Goal: Information Seeking & Learning: Learn about a topic

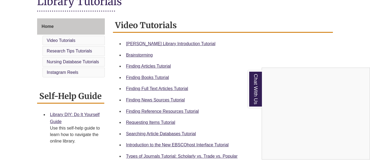
scroll to position [135, 0]
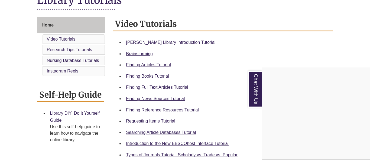
click at [142, 77] on div "Chat With Us" at bounding box center [185, 81] width 370 height 162
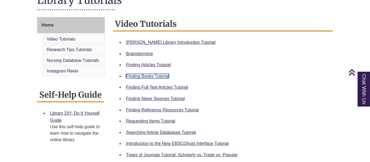
click at [140, 76] on link "Finding Books Tutorial" at bounding box center [147, 76] width 43 height 5
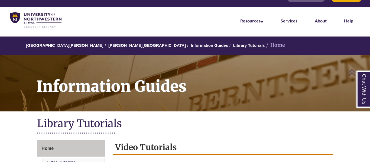
scroll to position [11, 0]
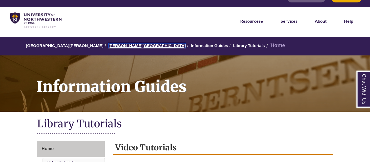
click at [108, 46] on link "[PERSON_NAME][GEOGRAPHIC_DATA]" at bounding box center [146, 45] width 77 height 5
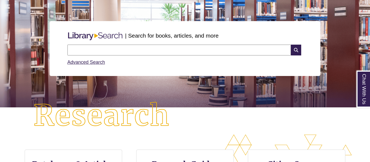
click at [95, 51] on input "text" at bounding box center [178, 50] width 223 height 11
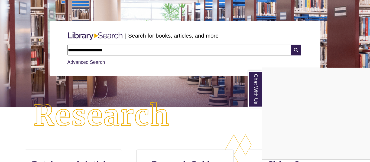
type input "**********"
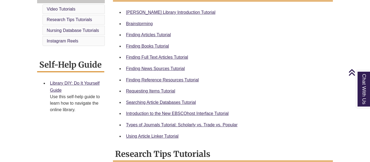
scroll to position [179, 0]
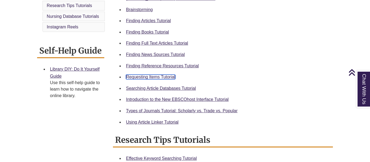
click at [134, 76] on link "Requesting Items Tutorial" at bounding box center [150, 77] width 49 height 5
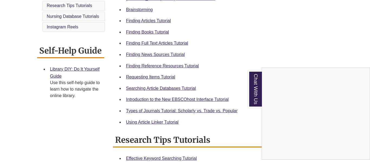
click at [137, 111] on div "Chat With Us" at bounding box center [185, 81] width 370 height 162
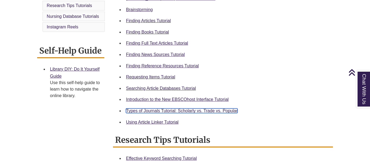
click at [148, 111] on link "Types of Journals Tutorial: Scholarly vs. Trade vs. Popular" at bounding box center [181, 110] width 111 height 5
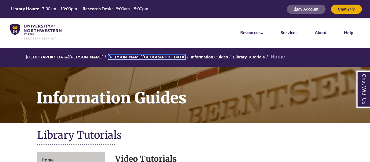
click at [111, 56] on link "[PERSON_NAME][GEOGRAPHIC_DATA]" at bounding box center [146, 57] width 77 height 5
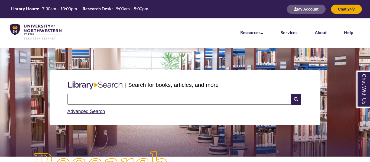
click at [114, 94] on input "text" at bounding box center [178, 99] width 223 height 11
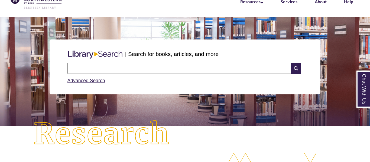
type input "**********"
click at [294, 70] on icon at bounding box center [296, 68] width 10 height 11
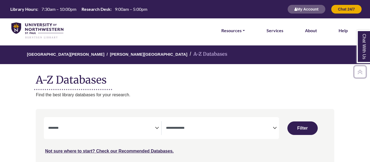
select select "Database Subject Filter"
select select "Database Types Filter"
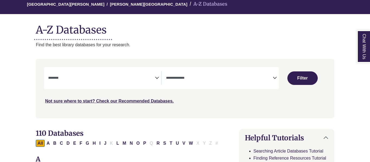
scroll to position [51, 0]
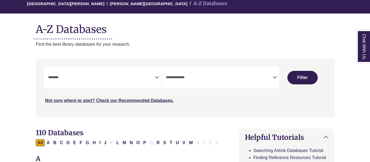
click at [159, 81] on icon "Search filters" at bounding box center [157, 76] width 4 height 8
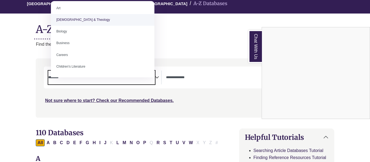
scroll to position [16, 0]
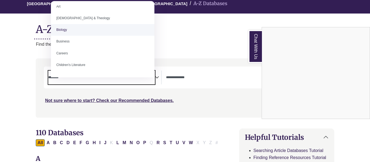
select select "*****"
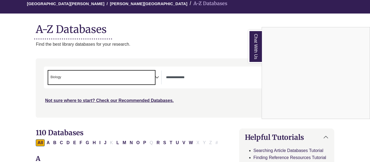
scroll to position [19, 0]
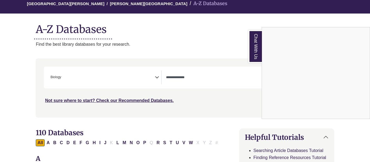
click at [203, 87] on div "Chat With Us" at bounding box center [185, 81] width 370 height 162
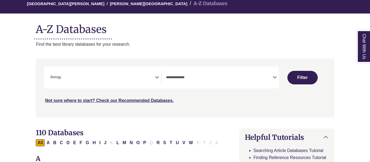
click at [203, 80] on textarea "Search" at bounding box center [219, 78] width 107 height 4
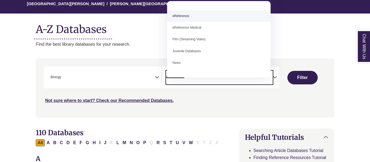
scroll to position [0, 0]
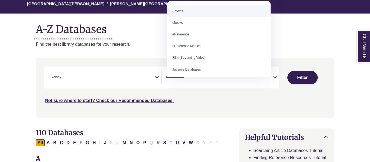
select select "*****"
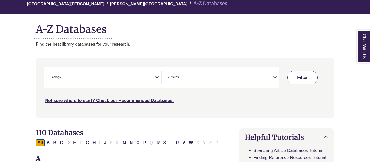
click at [294, 84] on button "Filter" at bounding box center [302, 78] width 30 height 14
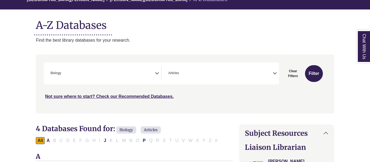
scroll to position [56, 0]
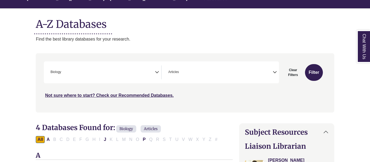
click at [132, 79] on span "× Biology" at bounding box center [101, 72] width 107 height 14
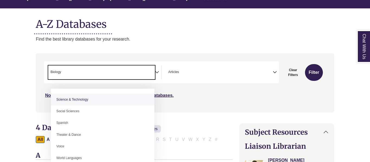
scroll to position [466, 0]
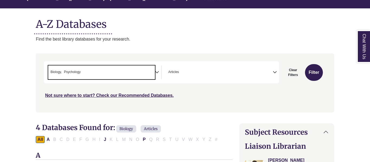
click at [66, 75] on li "× Psychology" at bounding box center [71, 72] width 19 height 5
click at [310, 81] on button "Filter" at bounding box center [314, 72] width 18 height 17
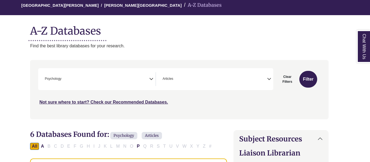
scroll to position [51, 5]
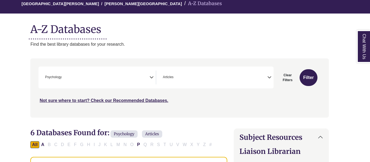
click at [135, 84] on span "× Psychology" at bounding box center [96, 78] width 107 height 14
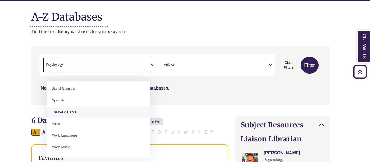
scroll to position [512, 0]
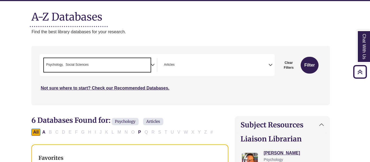
click at [63, 67] on span "Psychology" at bounding box center [54, 64] width 17 height 5
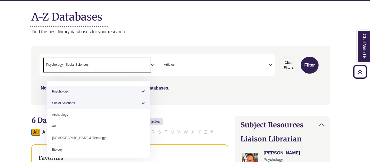
select select "******"
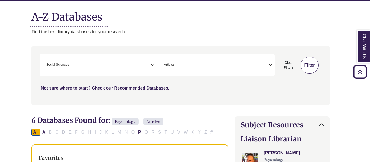
click at [302, 72] on button "Filter" at bounding box center [309, 65] width 18 height 17
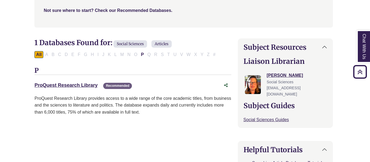
scroll to position [136, 0]
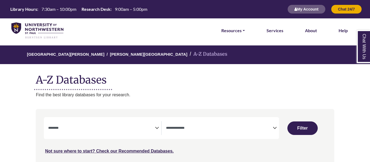
select select "Database Subject Filter"
select select "Database Types Filter"
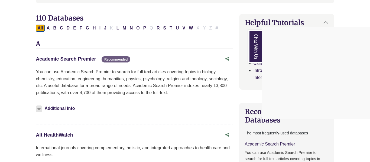
scroll to position [166, 0]
click at [88, 78] on div "Chat With Us" at bounding box center [185, 81] width 370 height 162
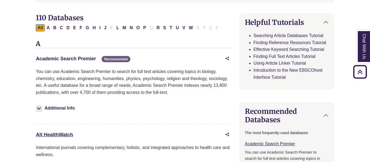
click at [77, 61] on link "Academic Search Premier This link opens in a new window" at bounding box center [66, 58] width 60 height 5
